Goal: Transaction & Acquisition: Purchase product/service

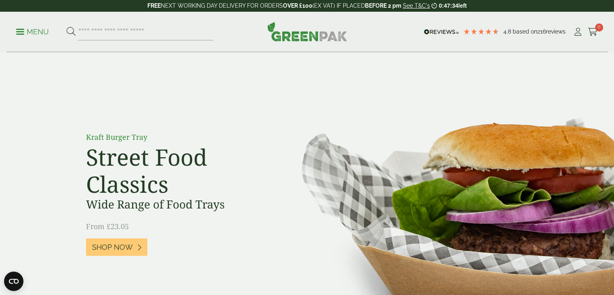
click at [28, 31] on p "Menu" at bounding box center [32, 32] width 33 height 10
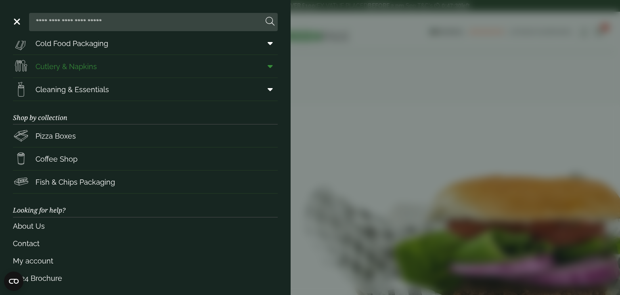
scroll to position [105, 0]
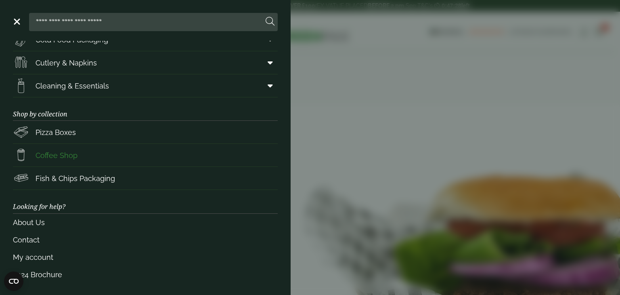
click at [82, 152] on link "Coffee Shop" at bounding box center [145, 155] width 265 height 23
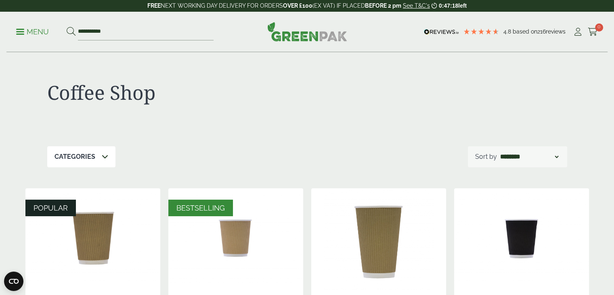
click at [84, 162] on div "Categories" at bounding box center [81, 156] width 68 height 21
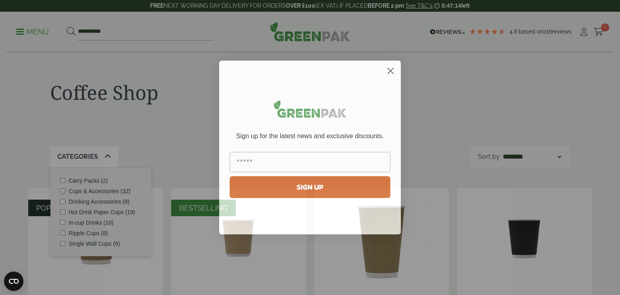
click at [384, 70] on circle "Close dialog" at bounding box center [390, 70] width 13 height 13
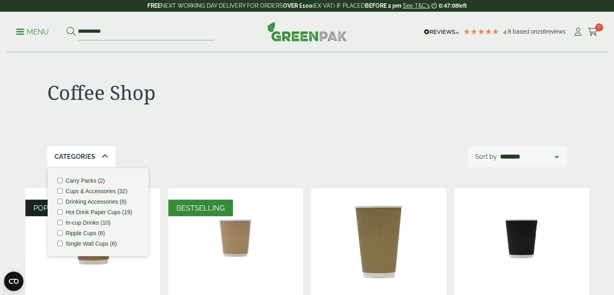
click at [102, 155] on icon at bounding box center [105, 156] width 6 height 6
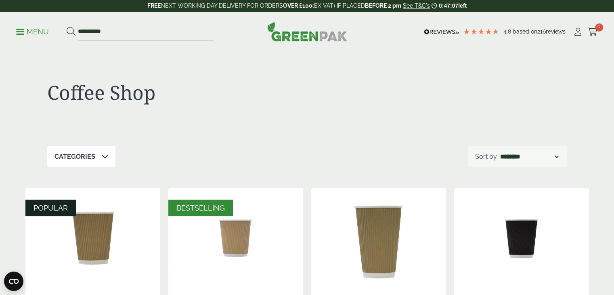
click at [35, 36] on p "Menu" at bounding box center [32, 32] width 33 height 10
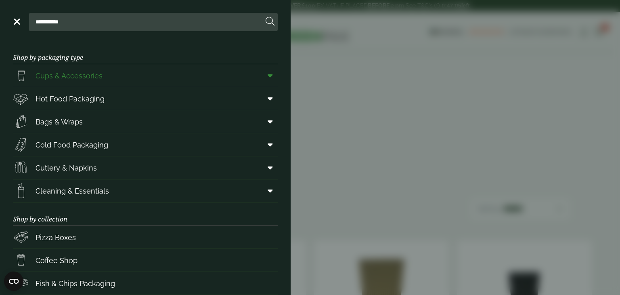
click at [136, 77] on link "Cups & Accessories" at bounding box center [145, 75] width 265 height 23
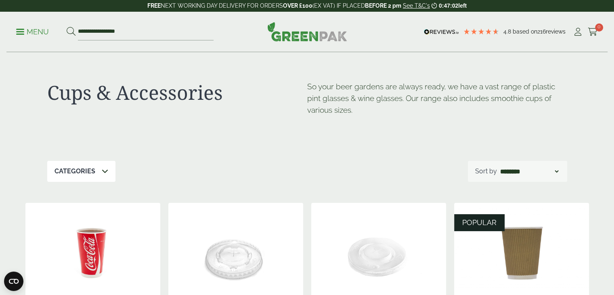
click at [31, 34] on p "Menu" at bounding box center [32, 32] width 33 height 10
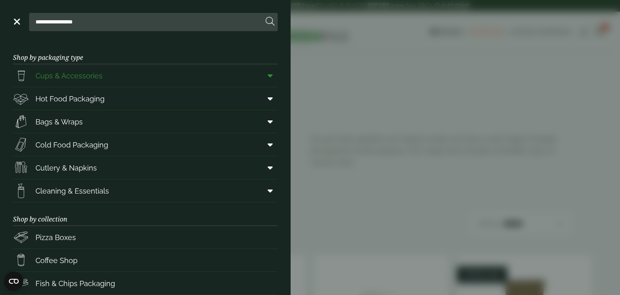
click at [268, 78] on icon at bounding box center [270, 75] width 5 height 8
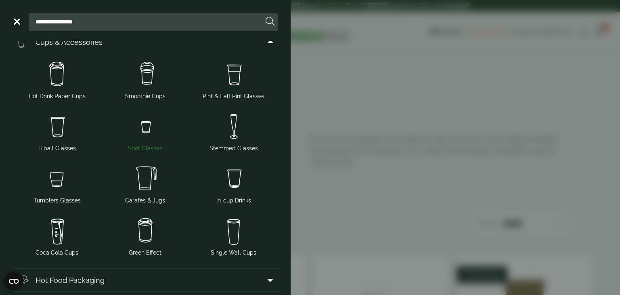
scroll to position [32, 0]
click at [233, 190] on img at bounding box center [234, 180] width 82 height 32
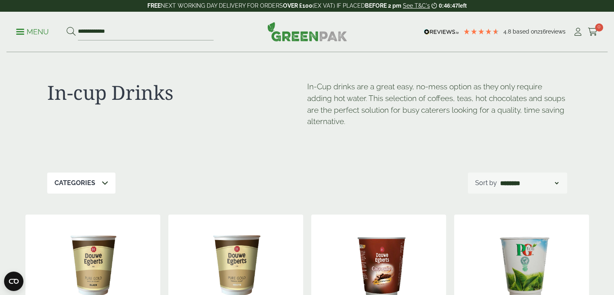
click at [26, 34] on p "Menu" at bounding box center [32, 32] width 33 height 10
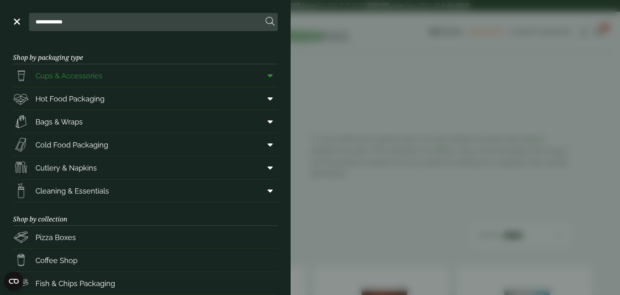
click at [267, 78] on span at bounding box center [269, 75] width 18 height 15
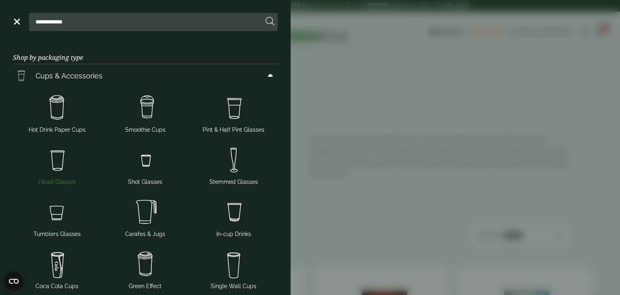
click at [61, 166] on img at bounding box center [57, 160] width 82 height 32
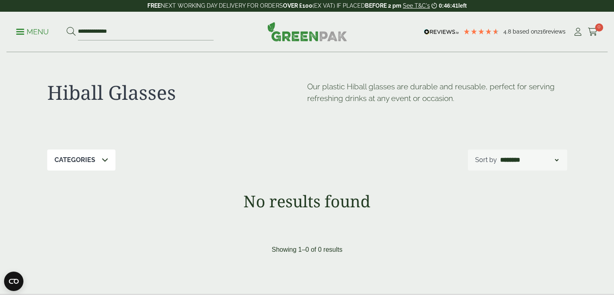
click at [18, 29] on p "Menu" at bounding box center [32, 32] width 33 height 10
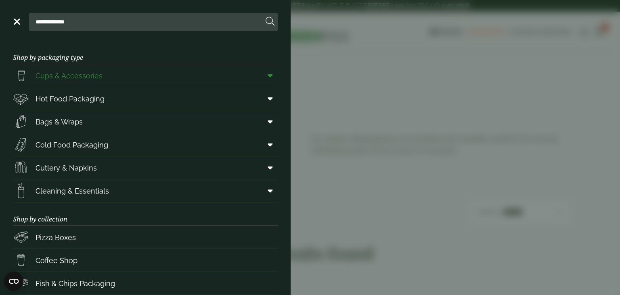
click at [260, 78] on span at bounding box center [269, 75] width 18 height 15
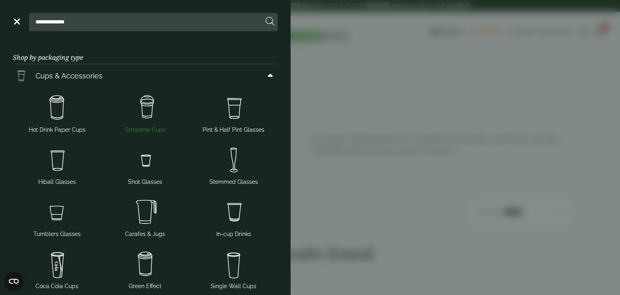
click at [147, 107] on img at bounding box center [146, 108] width 82 height 32
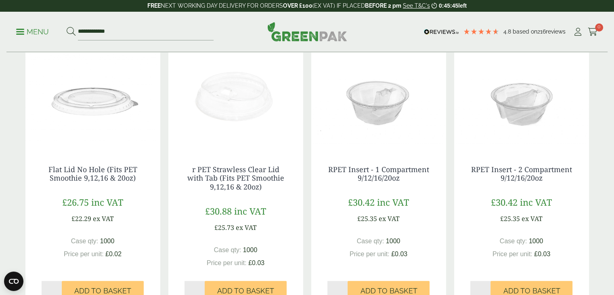
scroll to position [704, 0]
click at [236, 89] on img at bounding box center [235, 98] width 135 height 101
